Goal: Information Seeking & Learning: Find specific fact

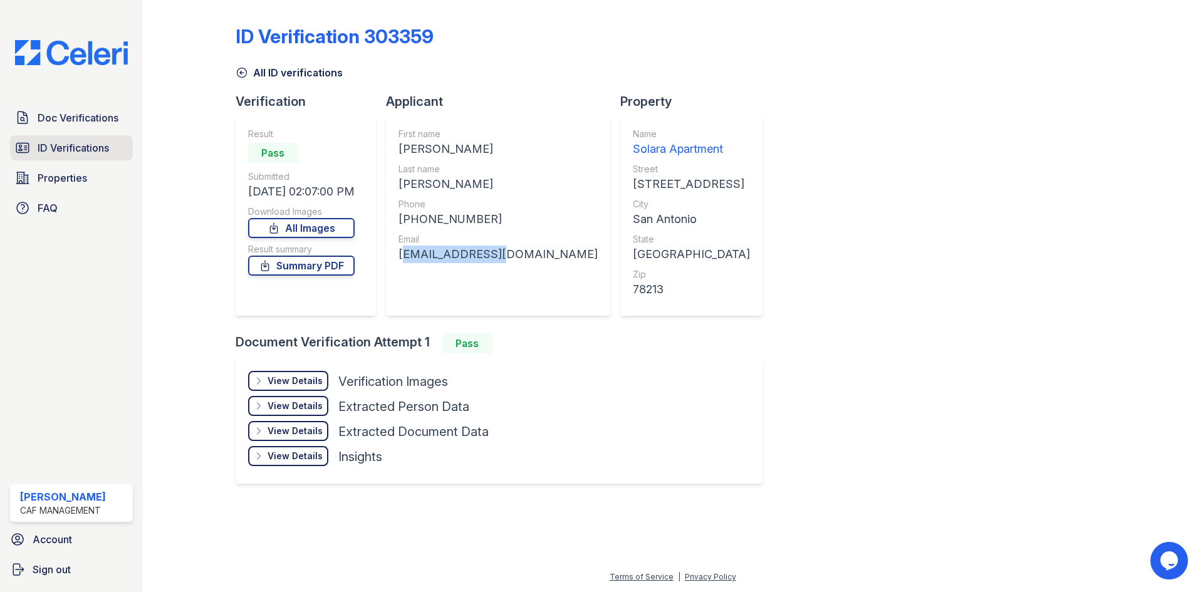
click at [50, 137] on link "ID Verifications" at bounding box center [71, 147] width 123 height 25
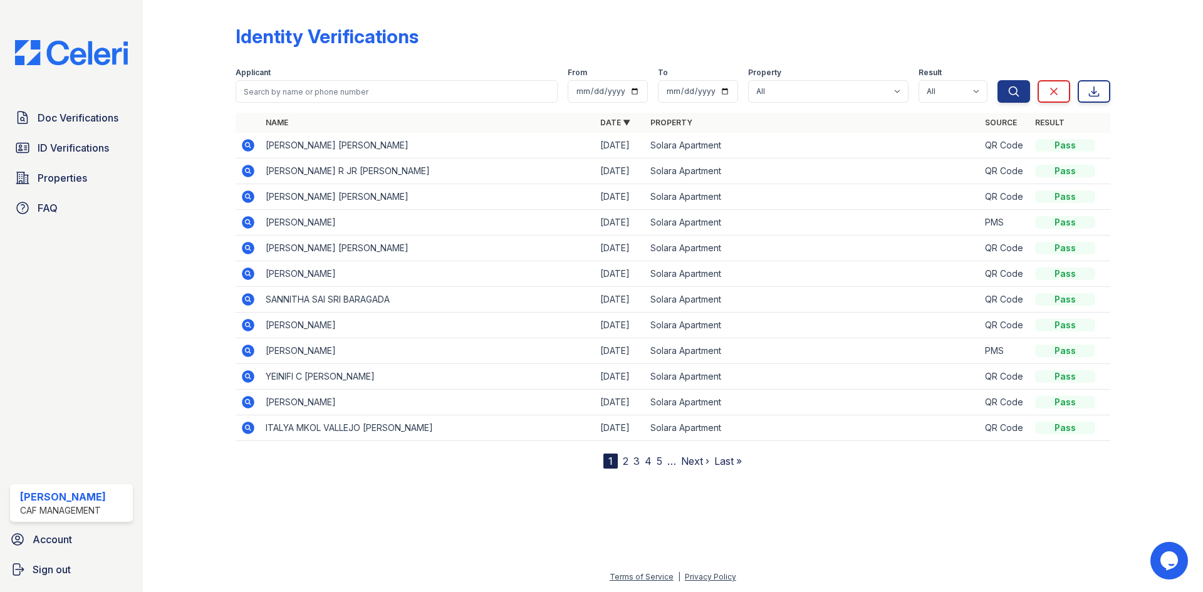
click at [247, 147] on icon at bounding box center [248, 145] width 15 height 15
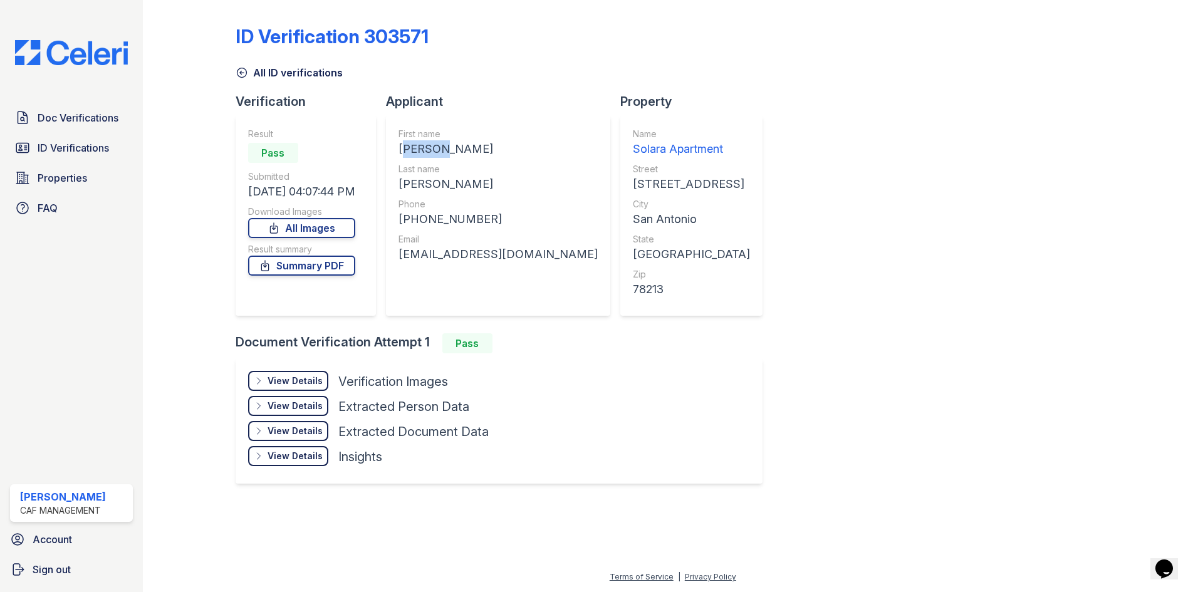
drag, startPoint x: 405, startPoint y: 147, endPoint x: 447, endPoint y: 150, distance: 42.1
click at [447, 150] on div "ANGELA G" at bounding box center [497, 149] width 199 height 18
copy div "ANGELA"
click at [457, 209] on div "Phone" at bounding box center [497, 204] width 199 height 13
drag, startPoint x: 446, startPoint y: 184, endPoint x: 400, endPoint y: 182, distance: 45.8
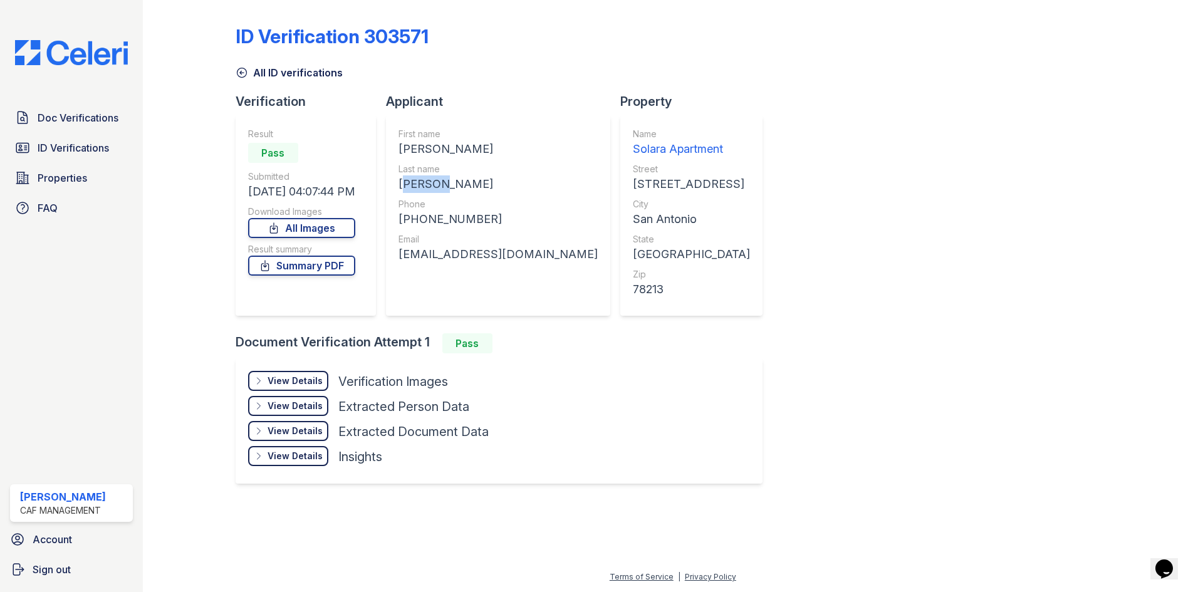
click at [401, 183] on div "First name ANGELA G Last name NATERA JIMENEZ Phone +12108003908 Email agnj0803@…" at bounding box center [498, 215] width 224 height 201
copy div "NATERA"
click at [494, 217] on div "+12108003908" at bounding box center [497, 220] width 199 height 18
drag, startPoint x: 479, startPoint y: 222, endPoint x: 416, endPoint y: 222, distance: 63.3
click at [416, 222] on div "+12108003908" at bounding box center [497, 220] width 199 height 18
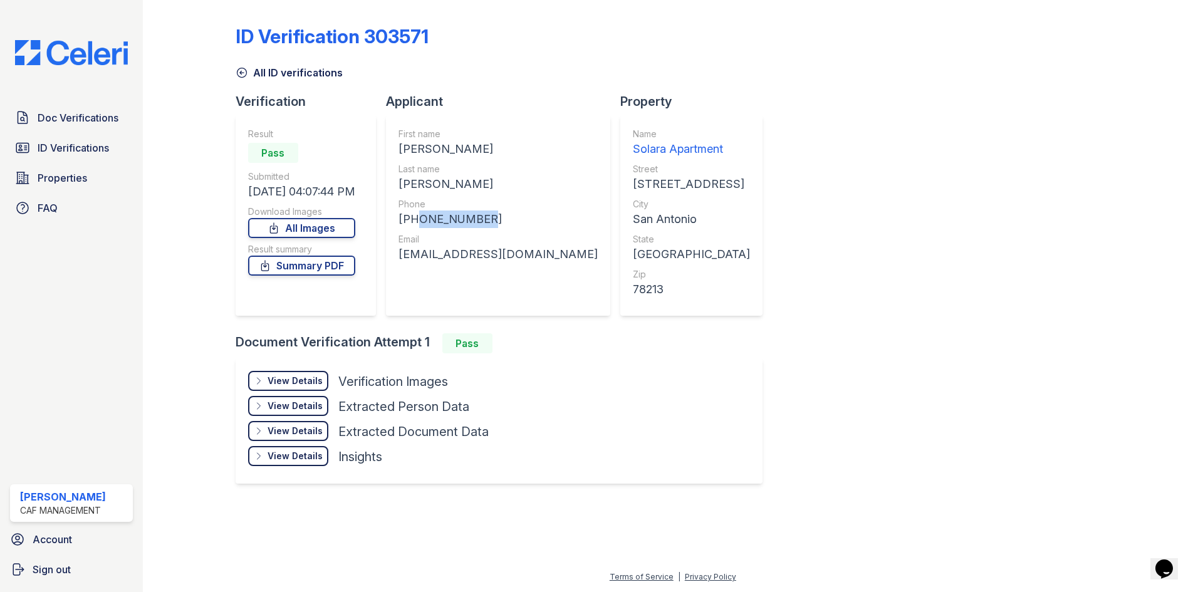
copy div "2108003908"
drag, startPoint x: 519, startPoint y: 253, endPoint x: 402, endPoint y: 254, distance: 117.8
click at [402, 254] on div "First name ANGELA G Last name NATERA JIMENEZ Phone +12108003908 Email agnj0803@…" at bounding box center [498, 215] width 224 height 201
copy div "agnj0803@gmail.com"
